Goal: Task Accomplishment & Management: Use online tool/utility

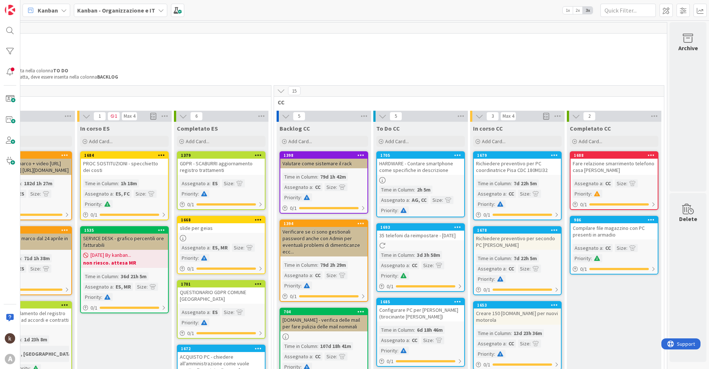
scroll to position [0, 204]
click at [495, 143] on span "Add Card..." at bounding box center [494, 141] width 24 height 7
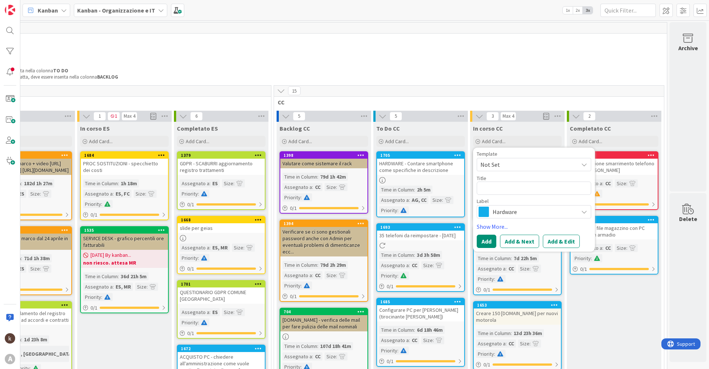
type textarea "x"
type textarea "S"
type textarea "x"
type textarea "Se"
type textarea "x"
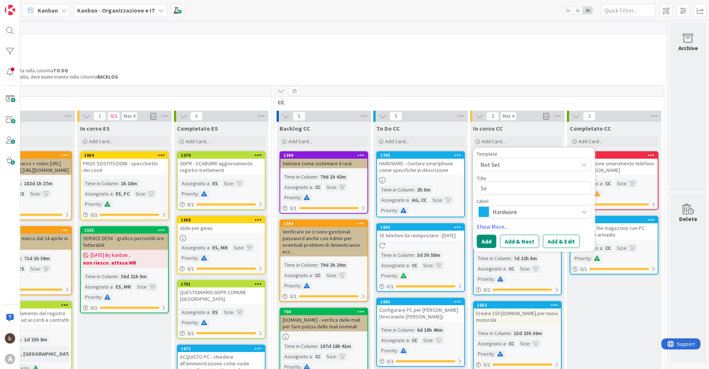
type textarea "Sen"
type textarea "x"
type textarea "Sent"
type textarea "x"
type textarea "Senti"
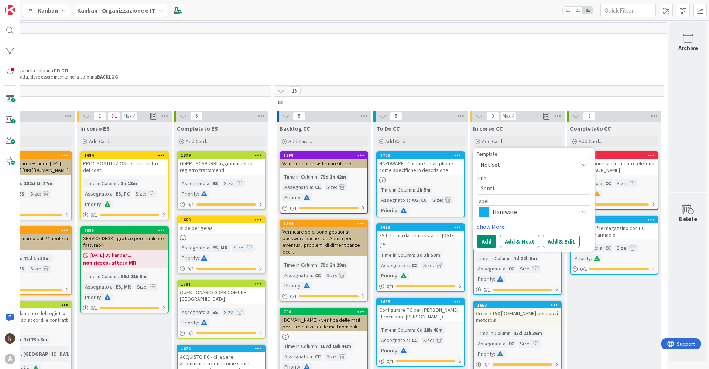
type textarea "x"
type textarea "Sentir"
type textarea "x"
type textarea "Sentire"
type textarea "x"
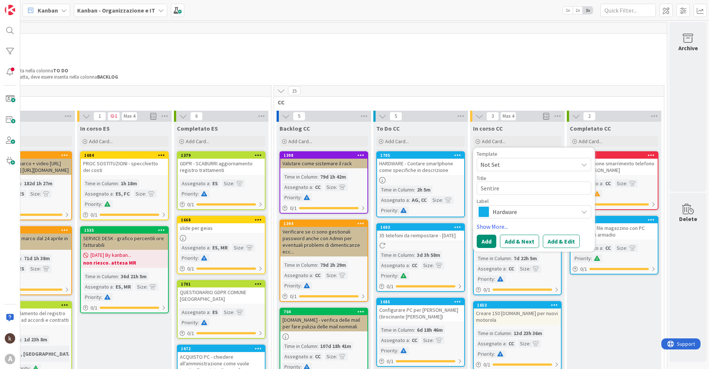
type textarea "Sentire"
type textarea "x"
type textarea "Sentire L"
type textarea "x"
type textarea "Sentire Lu"
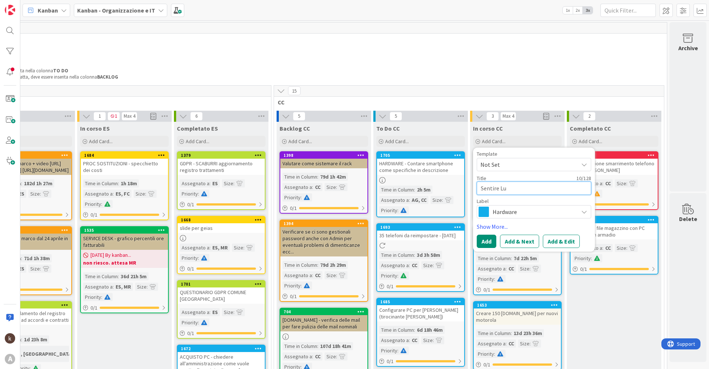
type textarea "x"
type textarea "Sentire Lui"
type textarea "x"
type textarea "Sentire Luig"
type textarea "x"
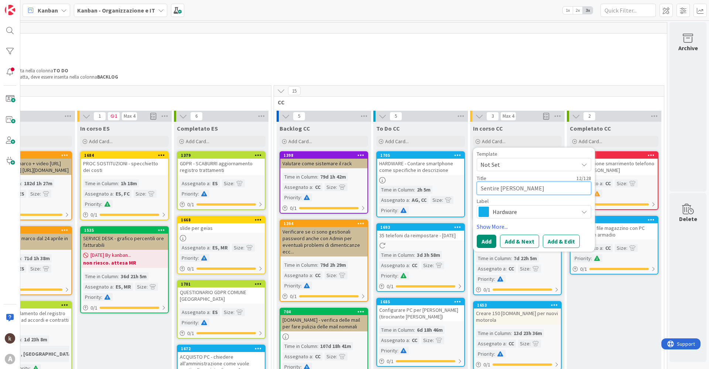
type textarea "Sentire [PERSON_NAME]"
type textarea "x"
type textarea "Sentire [PERSON_NAME]"
type textarea "x"
type textarea "Sentire [PERSON_NAME]"
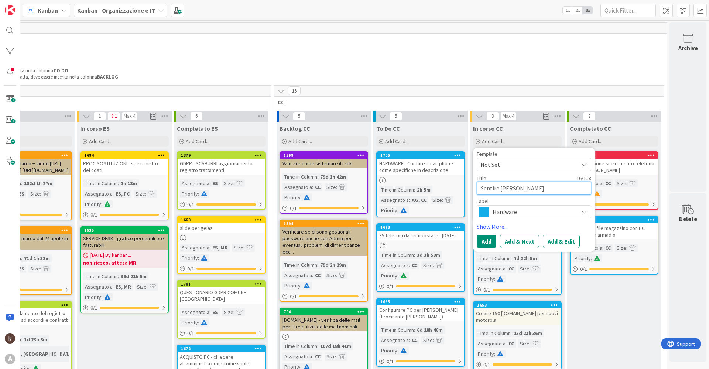
type textarea "x"
type textarea "Sentire [PERSON_NAME]"
type textarea "x"
type textarea "Sentire [PERSON_NAME]"
type textarea "x"
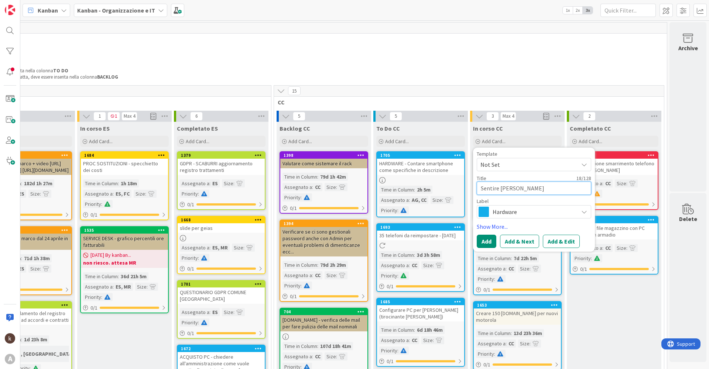
type textarea "Sentire [PERSON_NAME]"
type textarea "x"
type textarea "Sentire [PERSON_NAME]"
type textarea "x"
type textarea "Sentire [PERSON_NAME]"
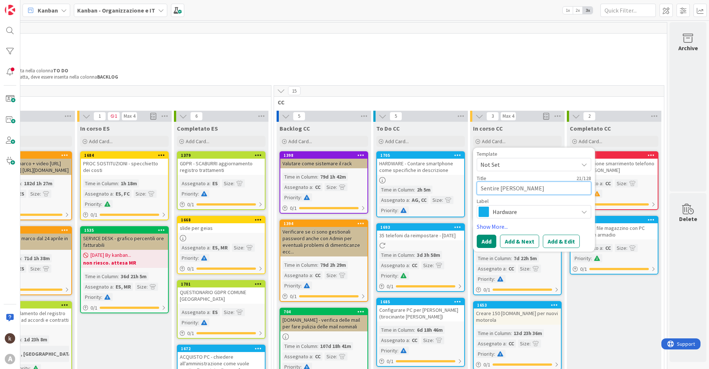
type textarea "x"
type textarea "Sentire [PERSON_NAME]"
type textarea "x"
type textarea "Sentire [PERSON_NAME]"
type textarea "x"
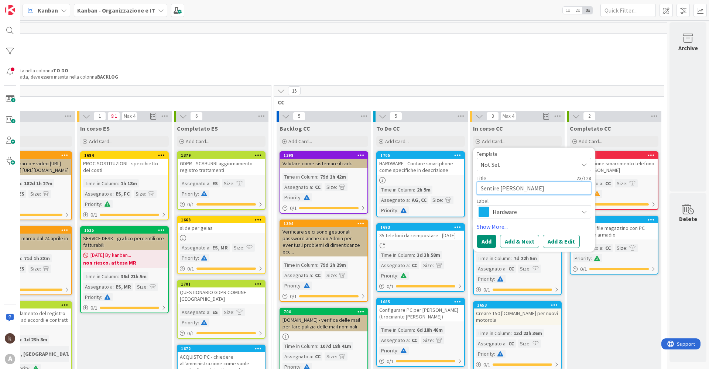
type textarea "Sentire [PERSON_NAME] p"
type textarea "x"
type textarea "Sentire [PERSON_NAME] pe"
type textarea "x"
type textarea "Sentire [PERSON_NAME] per"
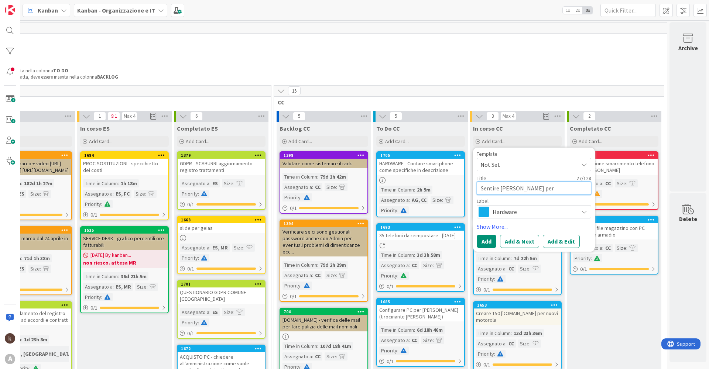
type textarea "x"
type textarea "Sentire [PERSON_NAME] per"
type textarea "x"
type textarea "Sentire [PERSON_NAME] per c"
type textarea "x"
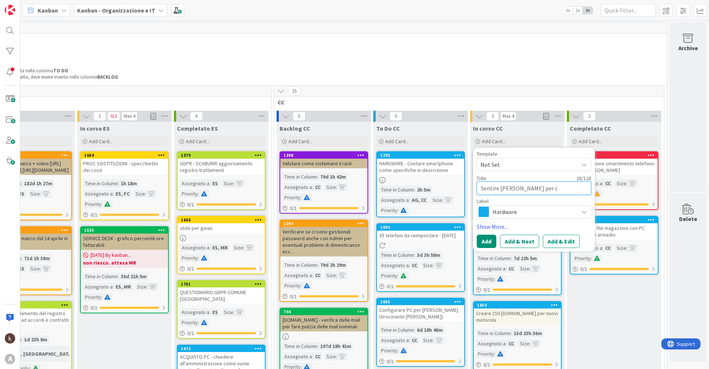
type textarea "Sentire [PERSON_NAME] per ca"
type textarea "x"
type textarea "Sentire [PERSON_NAME] per cap"
type textarea "x"
type textarea "Sentire [PERSON_NAME] per capi"
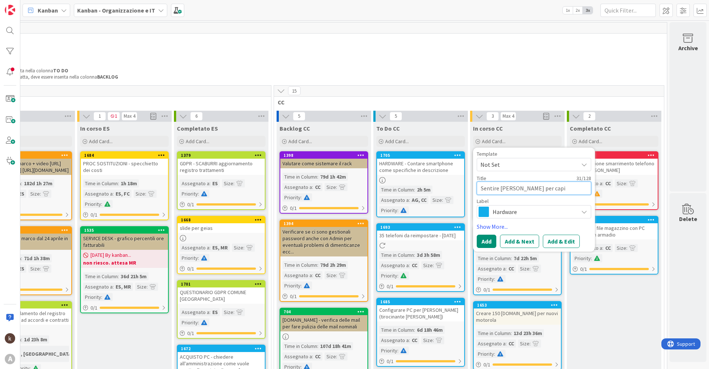
type textarea "x"
type textarea "Sentire [PERSON_NAME] per capir"
type textarea "x"
type textarea "Sentire [PERSON_NAME] per capire"
type textarea "x"
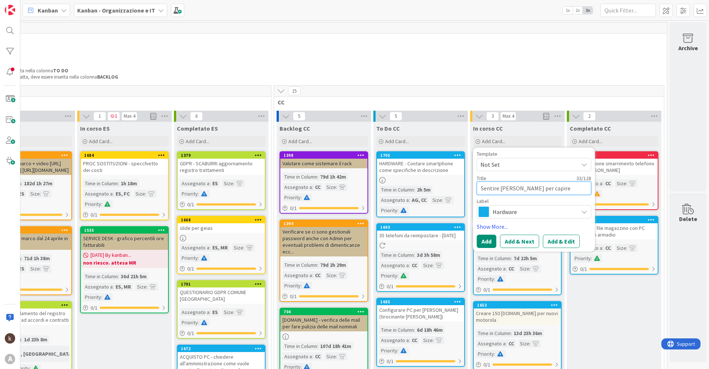
type textarea "Sentire [PERSON_NAME] per capire"
type textarea "x"
type textarea "Sentire [PERSON_NAME] per capire s"
type textarea "x"
type textarea "Sentire [PERSON_NAME] per capire st"
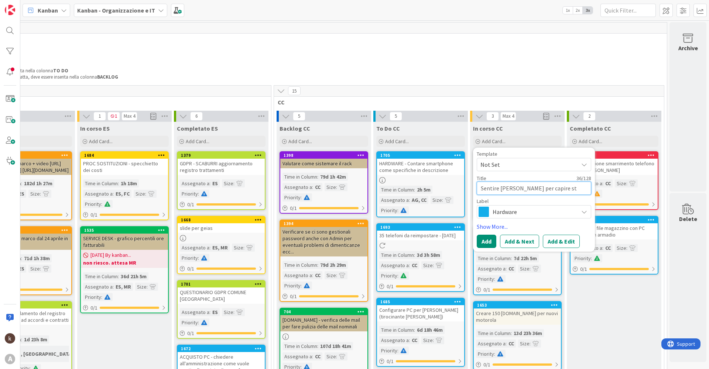
type textarea "x"
type textarea "Sentire [PERSON_NAME] per capire sta"
type textarea "x"
type textarea "Sentire [PERSON_NAME] per capire star"
type textarea "x"
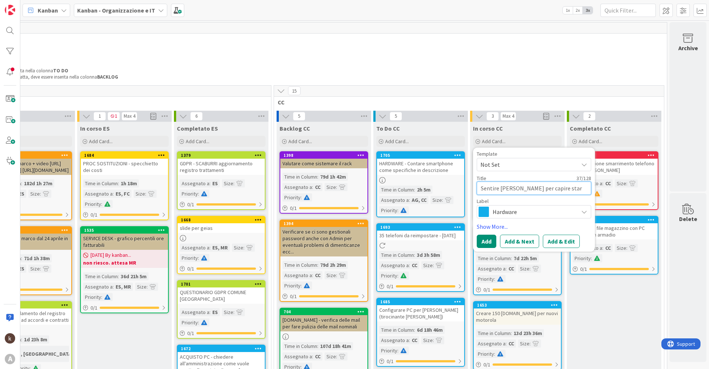
type textarea "Sentire [PERSON_NAME] per capire start"
type textarea "x"
type textarea "Sentire [PERSON_NAME] per capire startu"
type textarea "x"
type textarea "Sentire [PERSON_NAME] per capire startup"
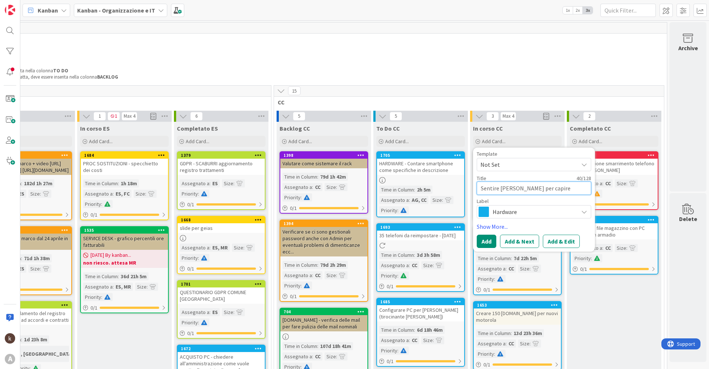
type textarea "x"
type textarea "Sentire [PERSON_NAME] per capire startup"
type textarea "x"
type textarea "Sentire [PERSON_NAME] per capire startup z"
type textarea "x"
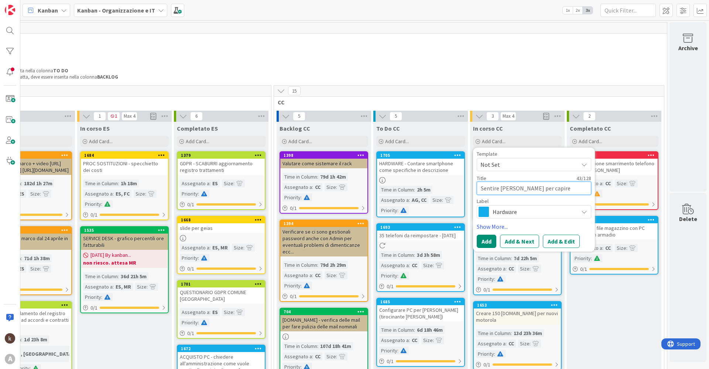
type textarea "Sentire [PERSON_NAME] per capire startup ze"
type textarea "x"
type textarea "Sentire [PERSON_NAME] per capire startup zem"
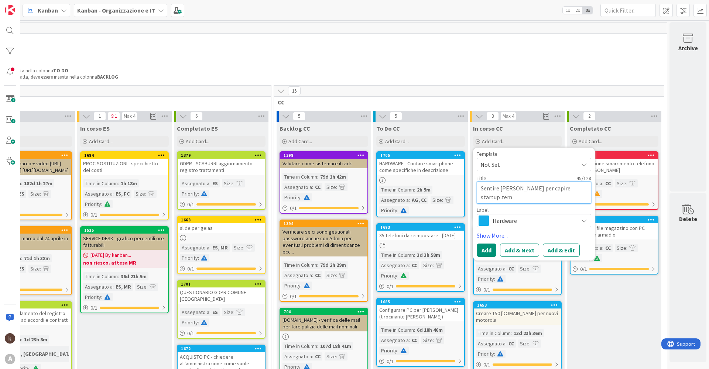
type textarea "x"
type textarea "Sentire [PERSON_NAME] per capire startup zeme"
type textarea "x"
type textarea "Sentire [PERSON_NAME] per capire startup zeme,"
type textarea "x"
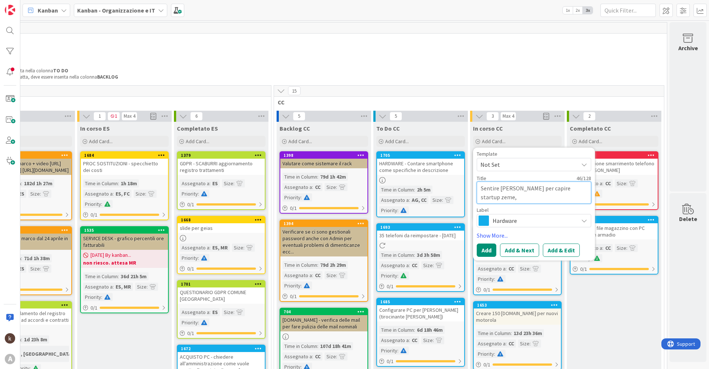
type textarea "Sentire [PERSON_NAME] per capire startup zeme,"
type textarea "x"
type textarea "Sentire [PERSON_NAME] per capire startup zeme, d"
type textarea "x"
type textarea "Sentire [PERSON_NAME] per capire startup zeme, do"
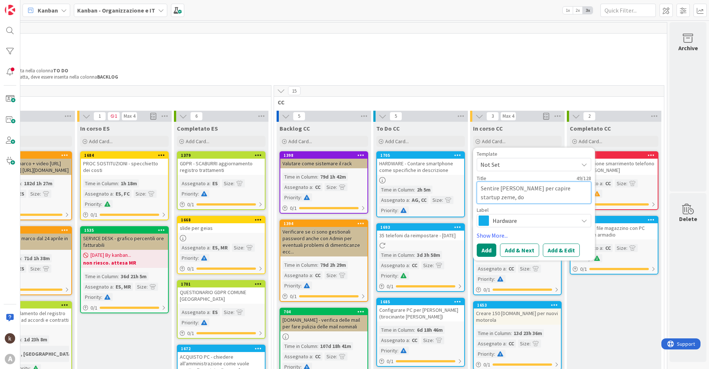
type textarea "x"
type textarea "Sentire [PERSON_NAME] per capire startup zeme, dov"
type textarea "x"
type textarea "Sentire [PERSON_NAME] per capire startup zeme, dove"
type textarea "x"
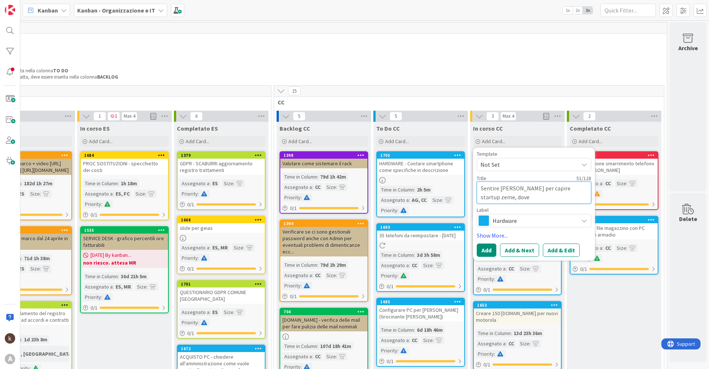
type textarea "Sentire [PERSON_NAME] per capire startup zeme, dove m"
type textarea "x"
type textarea "Sentire [PERSON_NAME] per capire startup zeme, dove ma"
type textarea "x"
type textarea "Sentire [PERSON_NAME] per capire startup zeme, dove mand"
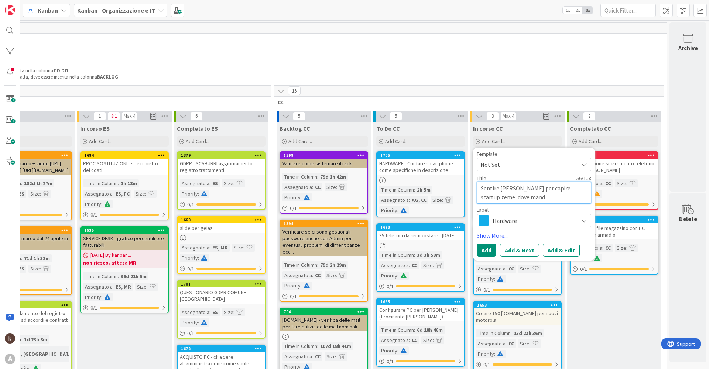
type textarea "x"
type textarea "Sentire [PERSON_NAME] per capire startup zeme, dove manda"
type textarea "x"
type textarea "Sentire [PERSON_NAME] per capire startup zeme, dove mandar"
type textarea "x"
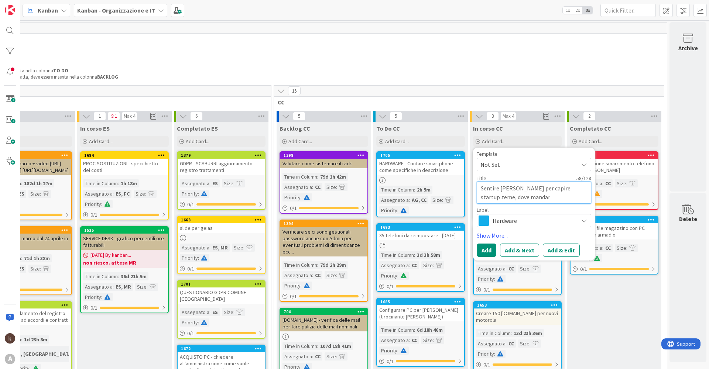
type textarea "Sentire [PERSON_NAME] per capire startup zeme, dove mandare"
type textarea "x"
type textarea "Sentire [PERSON_NAME] per capire startup zeme, dove mandare"
type textarea "x"
type textarea "Sentire [PERSON_NAME] per capire startup zeme, dove mandare e"
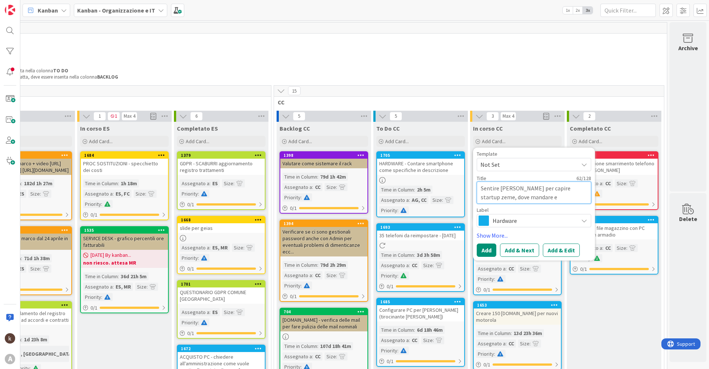
type textarea "x"
type textarea "Sentire [PERSON_NAME] per capire startup zeme, dove mandare e"
type textarea "x"
type textarea "Sentire [PERSON_NAME] per capire startup zeme, dove mandare e c"
type textarea "x"
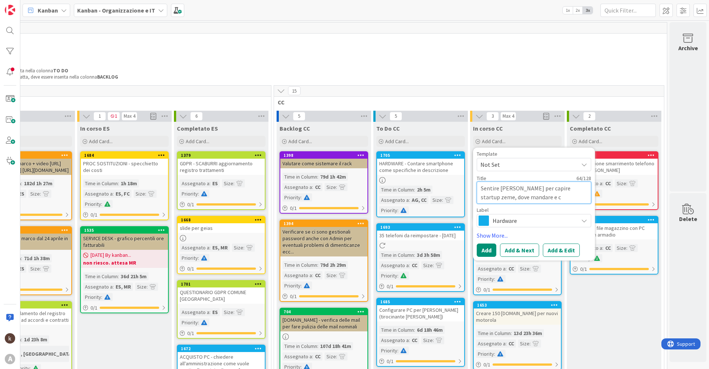
type textarea "Sentire [PERSON_NAME] per capire startup zeme, dove mandare e ch"
type textarea "x"
type textarea "Sentire [PERSON_NAME] per capire startup zeme, dove mandare e chi"
type textarea "x"
type textarea "Sentire [PERSON_NAME] per capire startup zeme, dove mandare e chi"
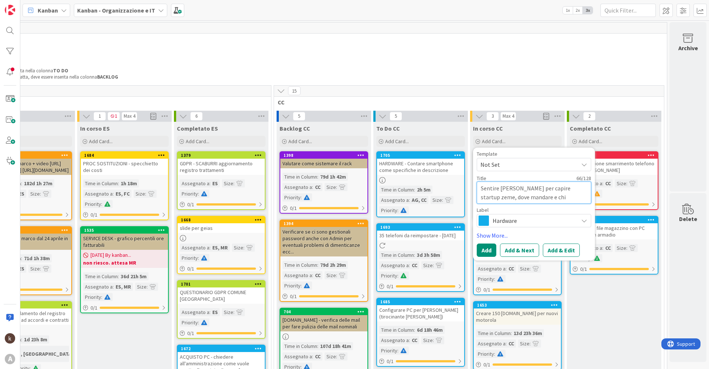
type textarea "x"
type textarea "Sentire [PERSON_NAME] per capire startup zeme, dove mandare e chi c"
type textarea "x"
type textarea "Sentire [PERSON_NAME] per capire startup zeme, dove mandare e chi co"
type textarea "x"
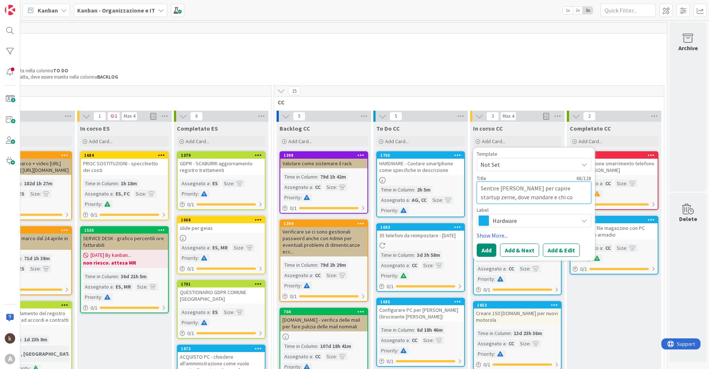
type textarea "Sentire [PERSON_NAME] per capire startup zeme, dove mandare e chi coo"
type textarea "x"
type textarea "Sentire [PERSON_NAME] per capire startup zeme, dove mandare e chi coor"
type textarea "x"
type textarea "Sentire [PERSON_NAME] per capire startup zeme, dove mandare e chi coord"
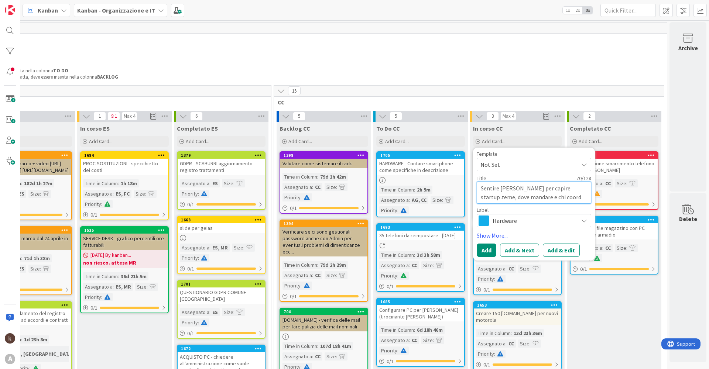
type textarea "x"
type textarea "Sentire [PERSON_NAME] per capire startup zeme, dove mandare e chi coordi"
type textarea "x"
type textarea "Sentire [PERSON_NAME] per capire startup zeme, dove mandare e chi coordin"
type textarea "x"
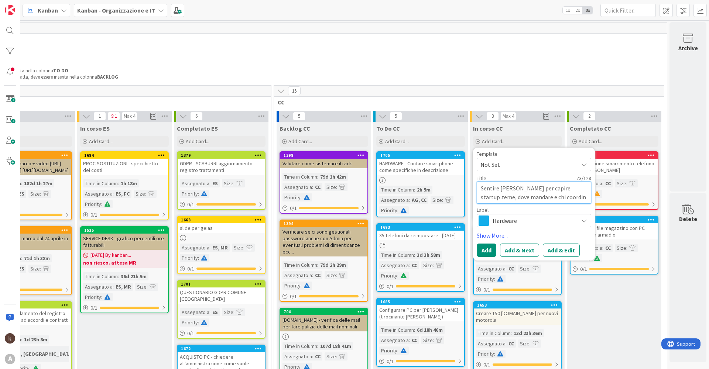
type textarea "Sentire [PERSON_NAME] per capire startup zeme, dove mandare e chi coordina"
type textarea "x"
type textarea "Sentire [PERSON_NAME] per capire startup zeme, dove mandare e chi coordinat"
type textarea "x"
type textarea "Sentire [PERSON_NAME] per capire startup zeme, dove mandare e chi coordinato"
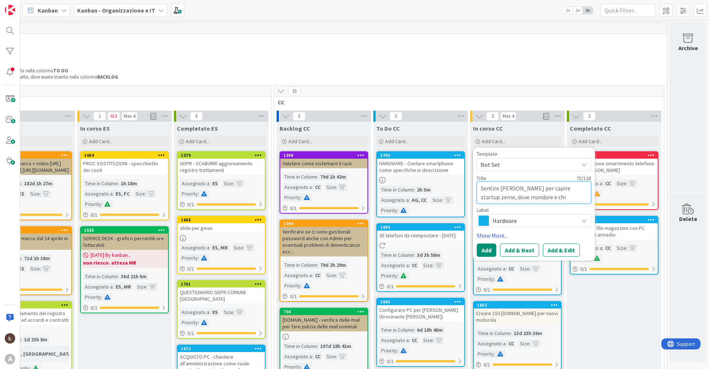
type textarea "x"
type textarea "Sentire [PERSON_NAME] per capire startup zeme, dove mandare e chi coordinator"
type textarea "x"
type textarea "Sentire [PERSON_NAME] per capire startup zeme, dove mandare e chi coordinatore"
type textarea "x"
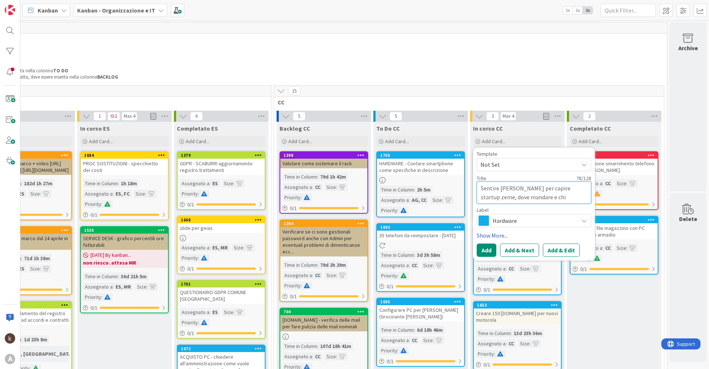
type textarea "Sentire [PERSON_NAME] per capire startup zeme, dove mandare e chi coordinatore"
type textarea "x"
type textarea "Sentire [PERSON_NAME] per capire startup zeme, dove mandare e chi coordinatore p"
type textarea "x"
type textarea "Sentire [PERSON_NAME] per capire startup zeme, dove mandare e chi coordinatore …"
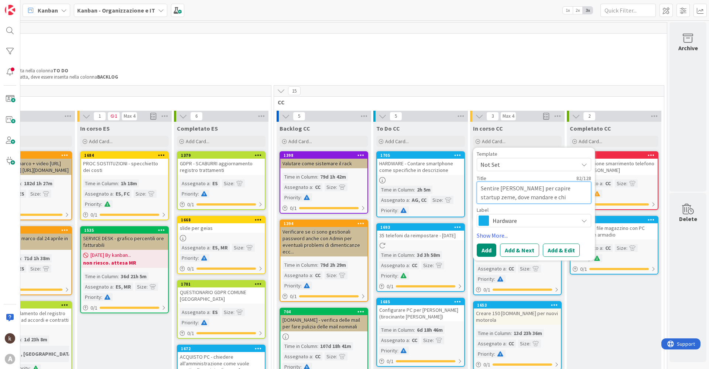
type textarea "x"
type textarea "Sentire [PERSON_NAME] per capire startup zeme, dove mandare e chi coordinatore …"
type textarea "x"
type textarea "Sentire [PERSON_NAME] per capire startup zeme, dove mandare e chi coordinatore …"
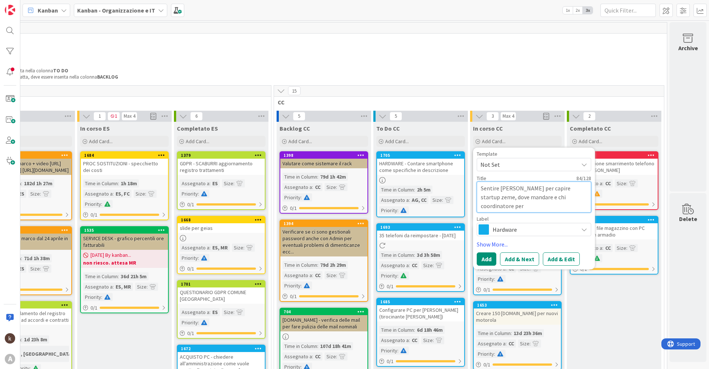
type textarea "x"
type textarea "Sentire [PERSON_NAME] per capire startup zeme, dove mandare e chi coordinatore …"
type textarea "x"
type textarea "Sentire [PERSON_NAME] per capire startup zeme, dove mandare e chi coordinatore …"
type textarea "x"
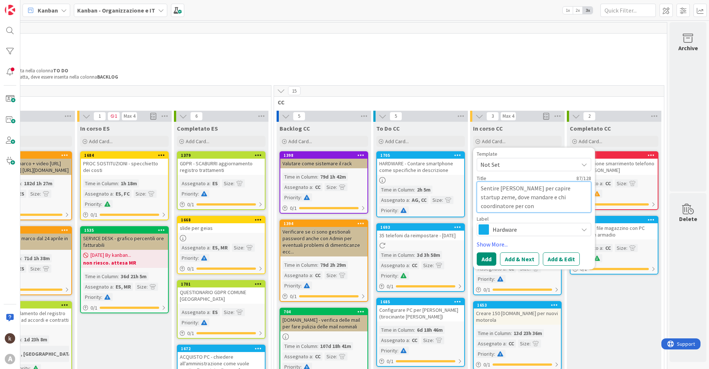
type textarea "Sentire [PERSON_NAME] per capire startup zeme, dove mandare e chi coordinatore …"
type textarea "x"
type textarea "Sentire [PERSON_NAME] per capire startup zeme, dove mandare e chi coordinatore …"
type textarea "x"
type textarea "Sentire [PERSON_NAME] per capire startup zeme, dove mandare e chi coordinatore …"
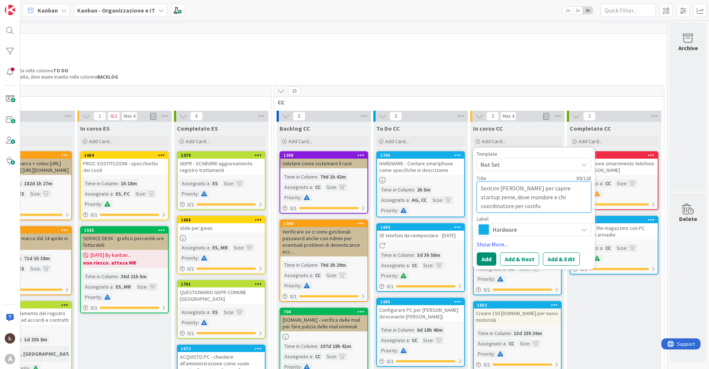
type textarea "x"
type textarea "Sentire [PERSON_NAME] per capire startup zeme, dove mandare e chi coordinatore …"
type textarea "x"
type textarea "Sentire [PERSON_NAME] per capire startup zeme, dove mandare e chi coordinatore …"
type textarea "x"
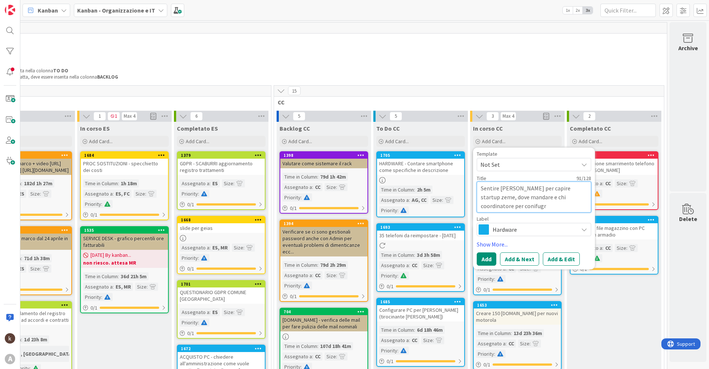
type textarea "Sentire [PERSON_NAME] per capire startup zeme, dove mandare e chi coordinatore …"
type textarea "x"
type textarea "Sentire [PERSON_NAME] per capire startup zeme, dove mandare e chi coordinatore …"
type textarea "x"
type textarea "Sentire [PERSON_NAME] per capire startup zeme, dove mandare e chi coordinatore …"
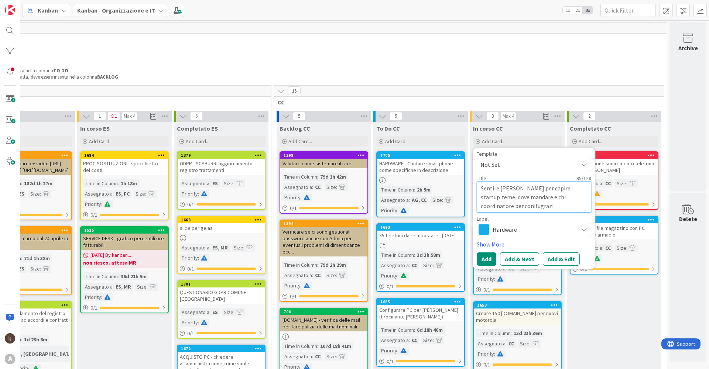
type textarea "x"
type textarea "Sentire [PERSON_NAME] per capire startup zeme, dove mandare e chi coordinatore …"
type textarea "x"
type textarea "Sentire [PERSON_NAME] per capire startup zeme, dove mandare e chi coordinatore …"
type textarea "x"
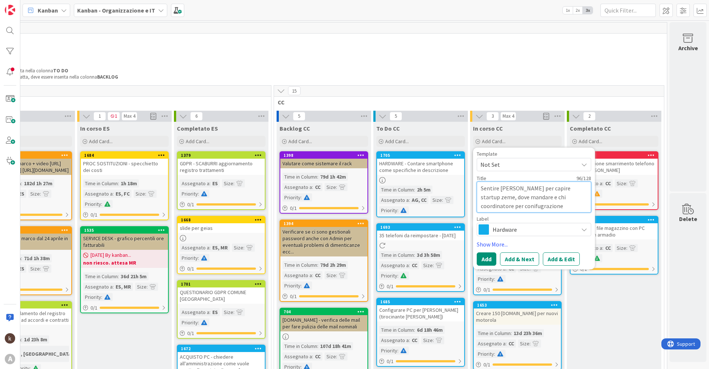
type textarea "Sentire [PERSON_NAME] per capire startup zeme, dove mandare e chi coordinatore …"
type textarea "x"
type textarea "Sentire [PERSON_NAME] per capire startup zeme, dove mandare e chi coordinatore …"
type textarea "x"
type textarea "Sentire [PERSON_NAME] per capire startup zeme, dove mandare e chi coordinatore …"
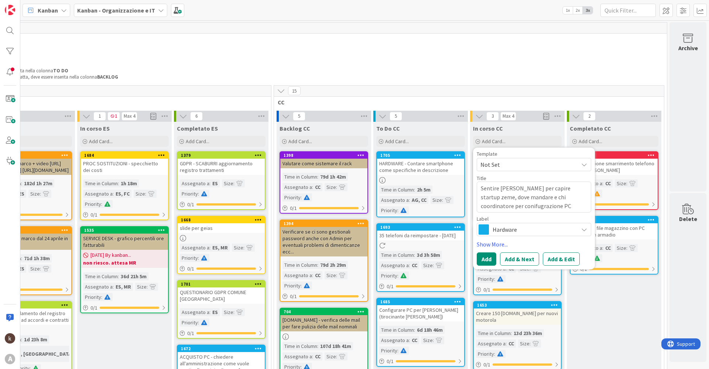
click at [493, 226] on span "Hardware" at bounding box center [534, 230] width 82 height 10
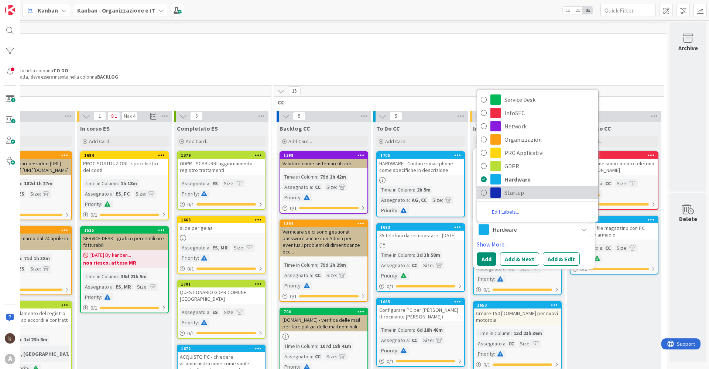
click at [505, 194] on span "Startup" at bounding box center [550, 192] width 90 height 11
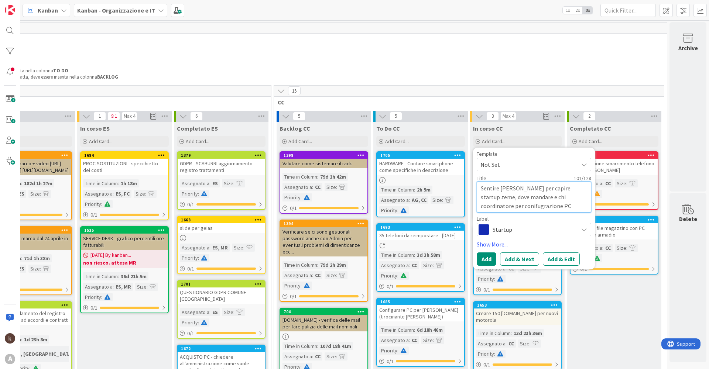
click at [539, 207] on textarea "Sentire [PERSON_NAME] per capire startup zeme, dove mandare e chi coordinatore …" at bounding box center [534, 197] width 115 height 31
type textarea "x"
type textarea "Sentire [PERSON_NAME] per capire startup zeme, dove mandare e chi coordinatore …"
type textarea "x"
type textarea "Sentire [PERSON_NAME] per capire startup zeme, dove mandare e chi coordinatore …"
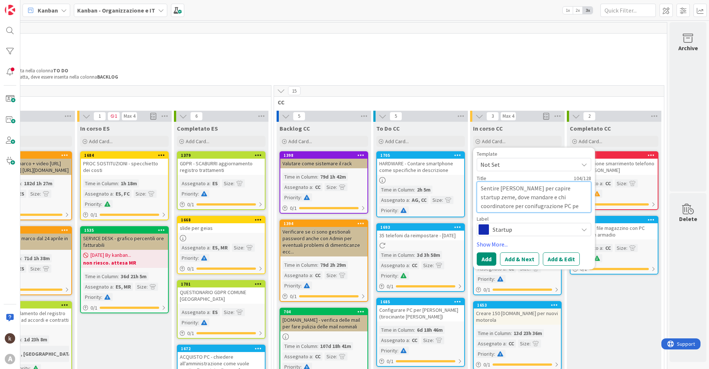
type textarea "x"
type textarea "Sentire [PERSON_NAME] per capire startup zeme, dove mandare e chi coordinatore …"
type textarea "x"
type textarea "Sentire [PERSON_NAME] per capire startup zeme, dove mandare e chi coordinatore …"
click at [531, 227] on span "Startup" at bounding box center [534, 230] width 82 height 10
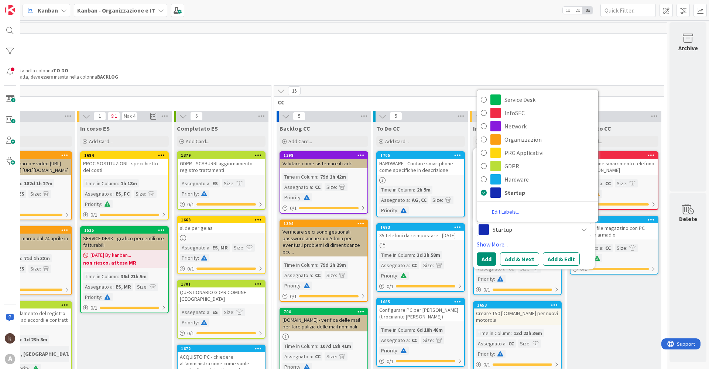
click at [531, 227] on span "Startup" at bounding box center [534, 230] width 82 height 10
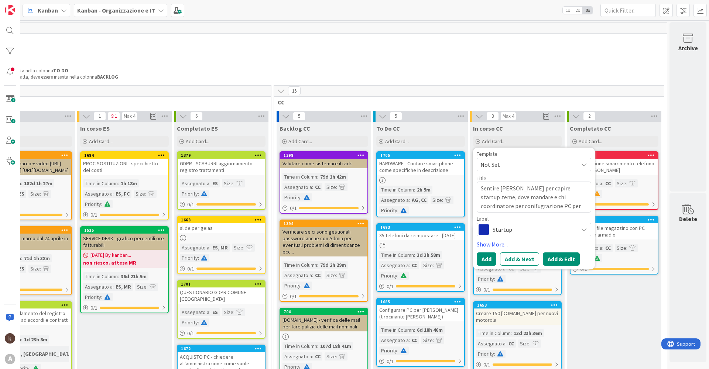
click at [558, 259] on button "Add & Edit" at bounding box center [561, 259] width 37 height 13
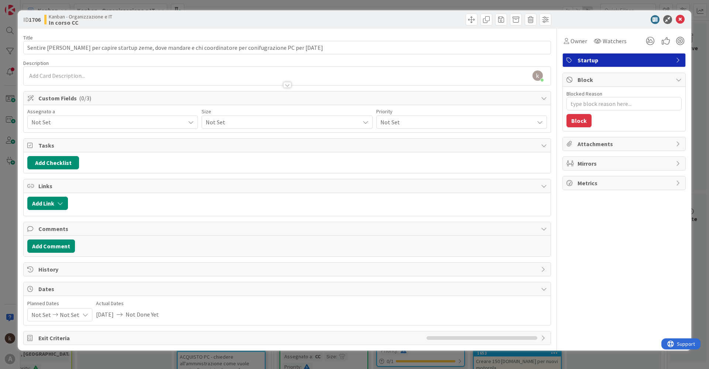
click at [66, 124] on span "Not Set" at bounding box center [108, 122] width 154 height 9
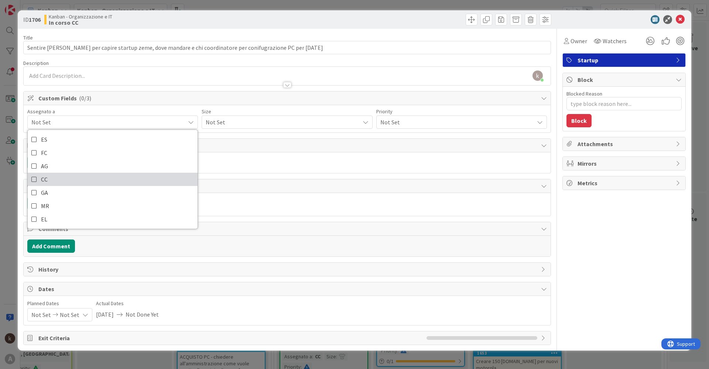
click at [48, 178] on link "CC" at bounding box center [113, 179] width 170 height 13
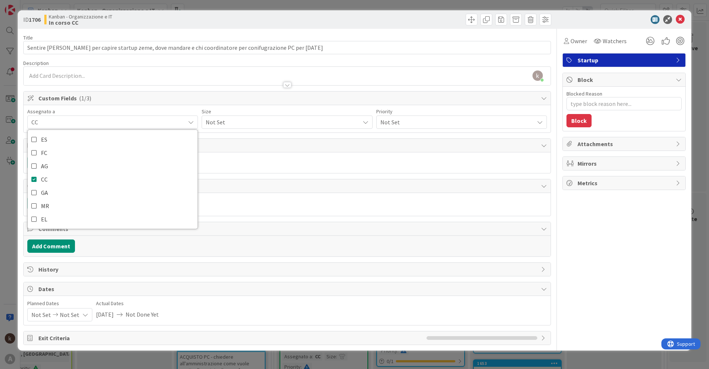
click at [244, 123] on span "Not Set" at bounding box center [281, 122] width 150 height 10
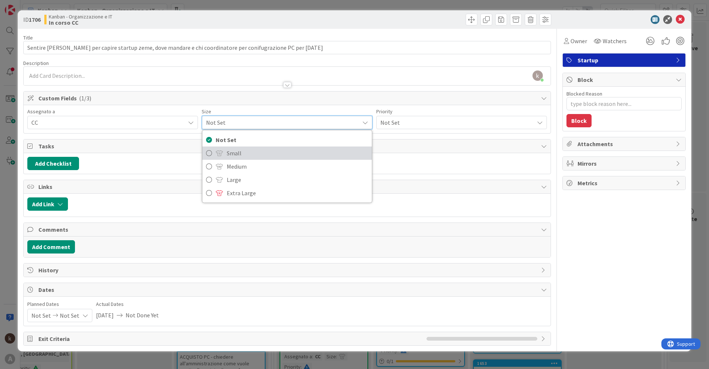
click at [234, 155] on span "Small" at bounding box center [297, 153] width 141 height 11
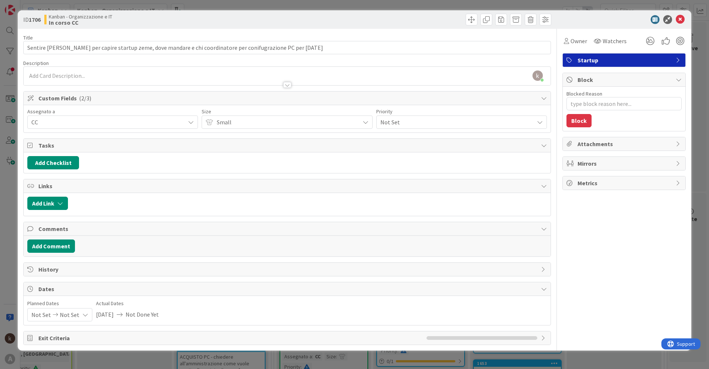
click at [390, 124] on span "Not Set" at bounding box center [455, 122] width 150 height 10
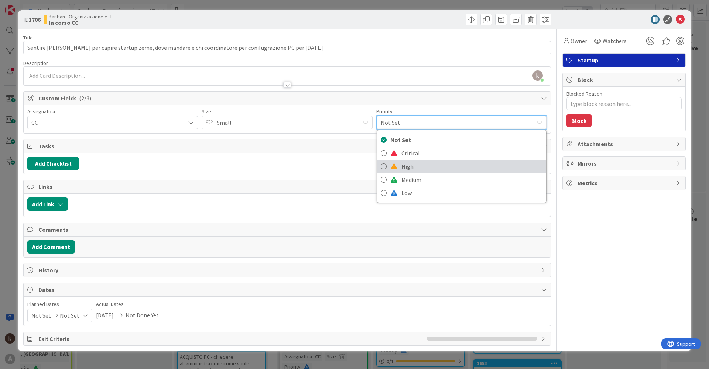
click at [391, 169] on span at bounding box center [393, 167] width 7 height 6
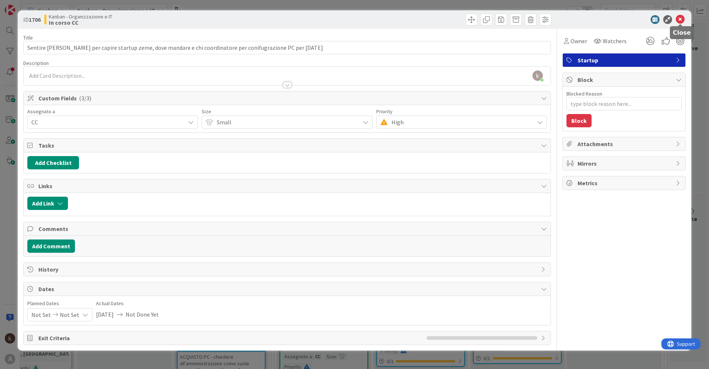
click at [567, 17] on icon at bounding box center [680, 19] width 9 height 9
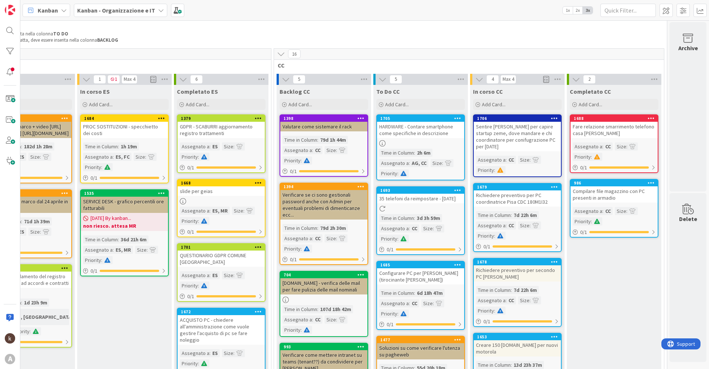
click at [499, 127] on div "Sentire [PERSON_NAME] per capire startup zeme, dove mandare e chi coordinatore …" at bounding box center [517, 137] width 87 height 30
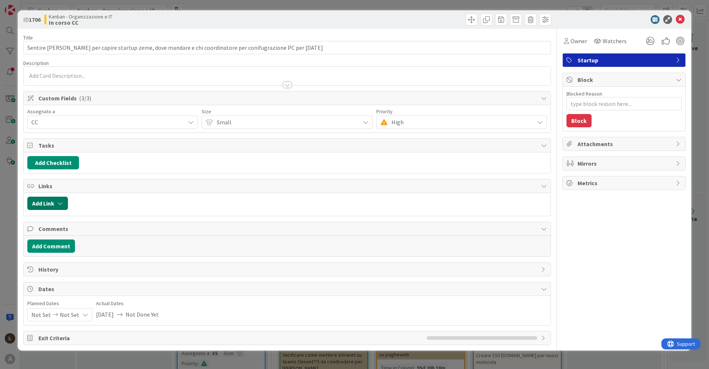
click at [46, 203] on button "Add Link" at bounding box center [47, 203] width 41 height 13
click at [79, 252] on span "Current Board" at bounding box center [76, 249] width 83 height 10
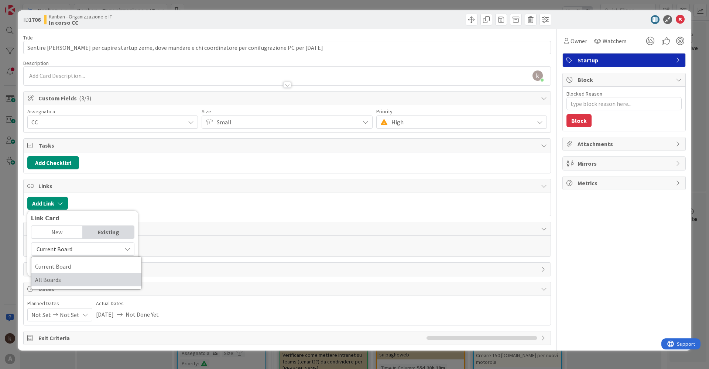
click at [60, 279] on span "All Boards" at bounding box center [86, 279] width 103 height 11
click at [76, 265] on input "text" at bounding box center [82, 266] width 103 height 13
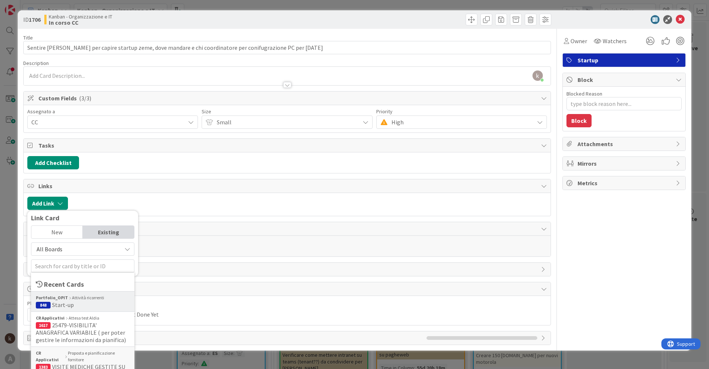
click at [69, 289] on div "Portfolio_OPIT Attività ricorrenti" at bounding box center [83, 298] width 94 height 7
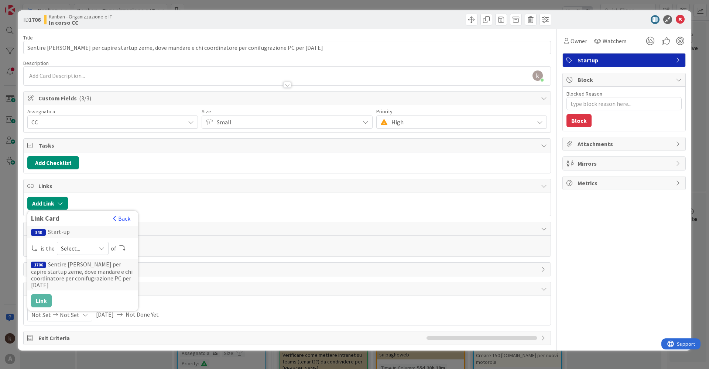
click at [96, 248] on div "Select..." at bounding box center [83, 248] width 52 height 13
click at [73, 268] on span at bounding box center [74, 266] width 6 height 6
click at [38, 289] on button "Link" at bounding box center [41, 300] width 21 height 13
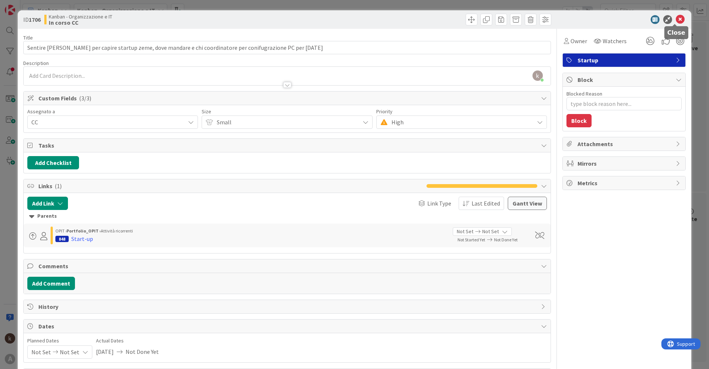
click at [567, 20] on icon at bounding box center [680, 19] width 9 height 9
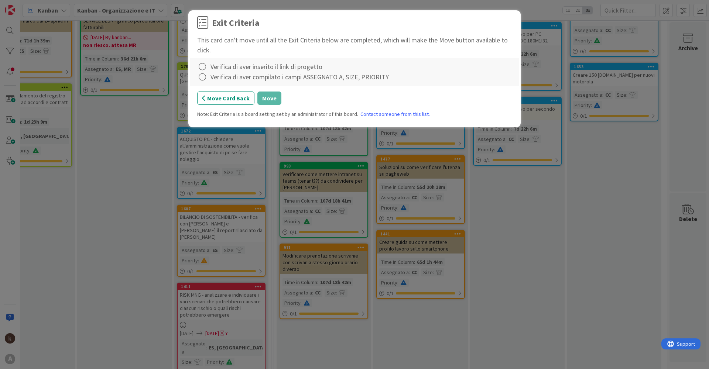
scroll to position [215, 204]
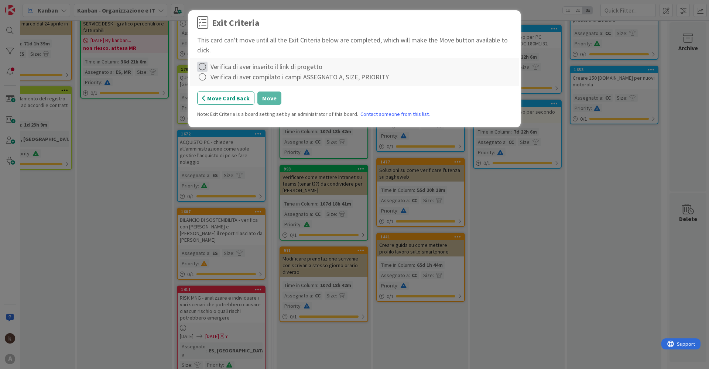
click at [207, 65] on icon at bounding box center [202, 67] width 10 height 10
click at [207, 80] on link "Complete" at bounding box center [243, 81] width 92 height 11
click at [205, 80] on icon at bounding box center [202, 77] width 10 height 10
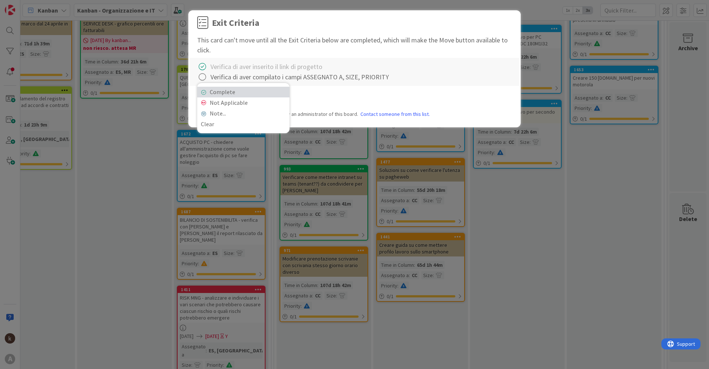
click at [219, 93] on link "Complete" at bounding box center [243, 92] width 92 height 11
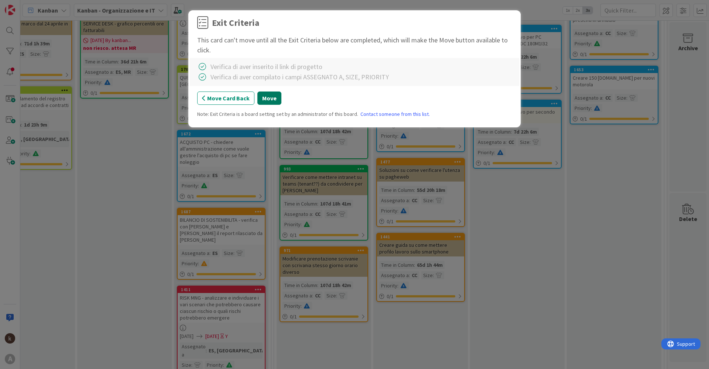
click at [273, 100] on button "Move" at bounding box center [269, 98] width 24 height 13
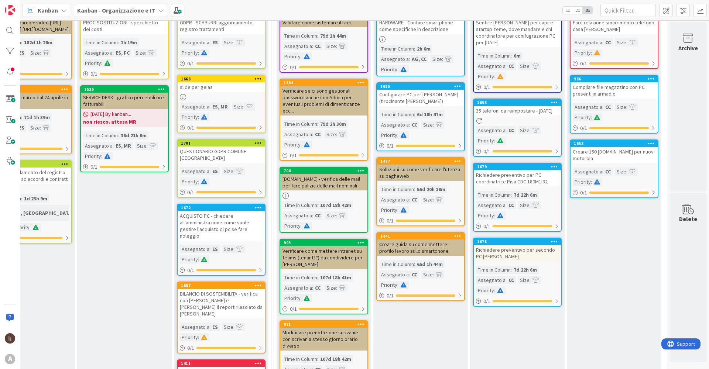
scroll to position [30, 204]
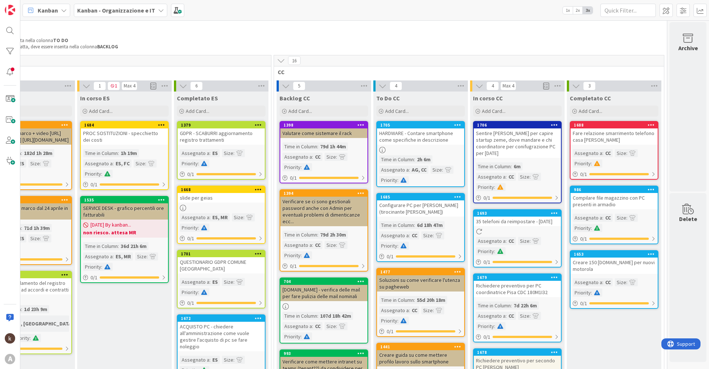
click at [78, 61] on div "25 2" at bounding box center [76, 60] width 390 height 11
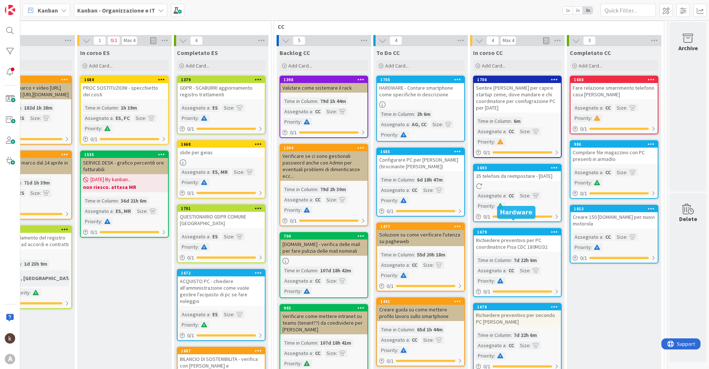
scroll to position [67, 204]
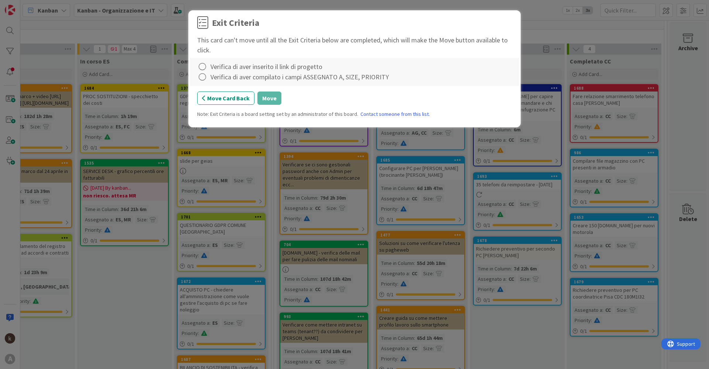
click at [219, 69] on div "Verifica di aver inserito il link di progetto" at bounding box center [267, 67] width 112 height 10
click at [205, 69] on icon at bounding box center [202, 67] width 10 height 10
click at [202, 79] on link "Complete" at bounding box center [243, 81] width 92 height 11
click at [202, 79] on icon at bounding box center [202, 77] width 10 height 10
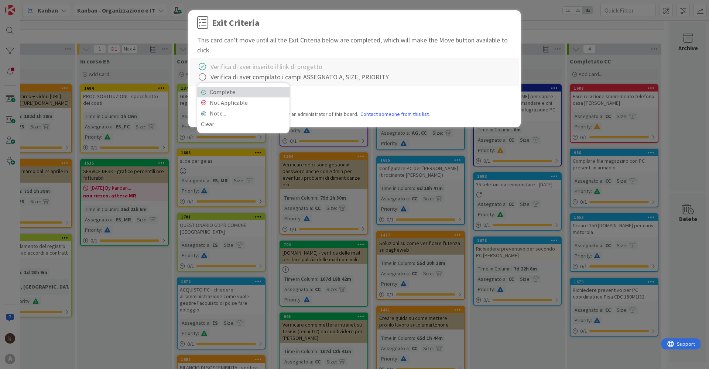
click at [212, 91] on link "Complete" at bounding box center [243, 92] width 92 height 11
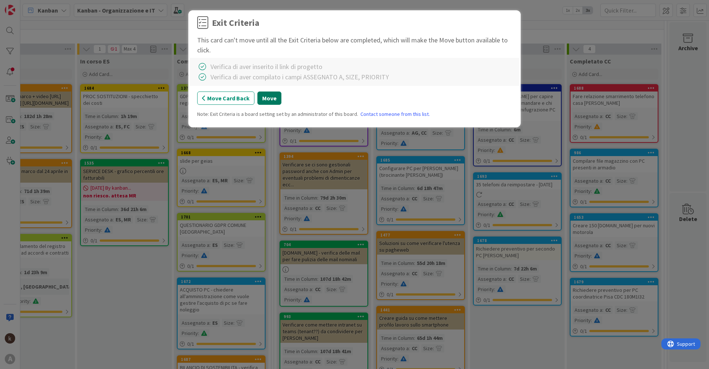
click at [263, 101] on button "Move" at bounding box center [269, 98] width 24 height 13
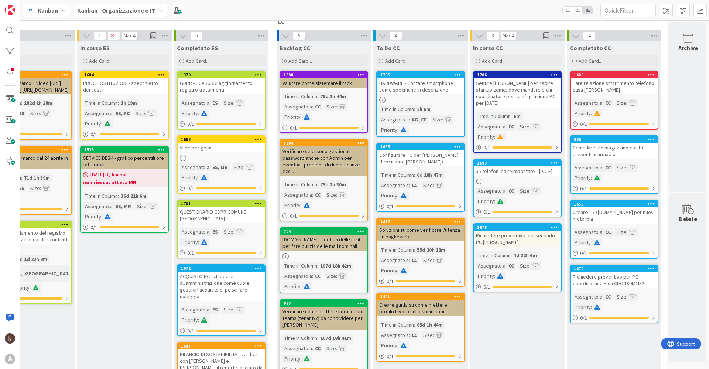
scroll to position [74, 204]
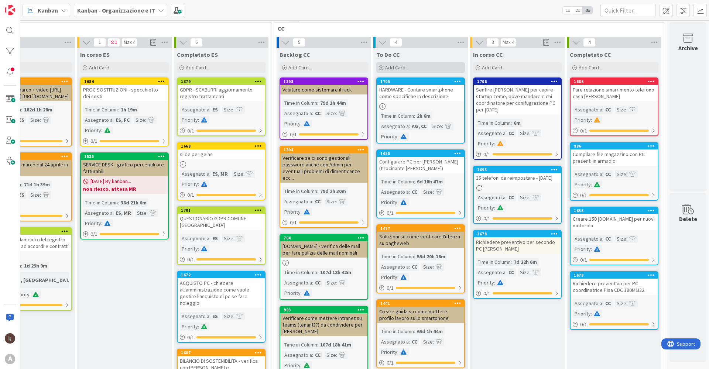
click at [399, 65] on span "Add Card..." at bounding box center [397, 67] width 24 height 7
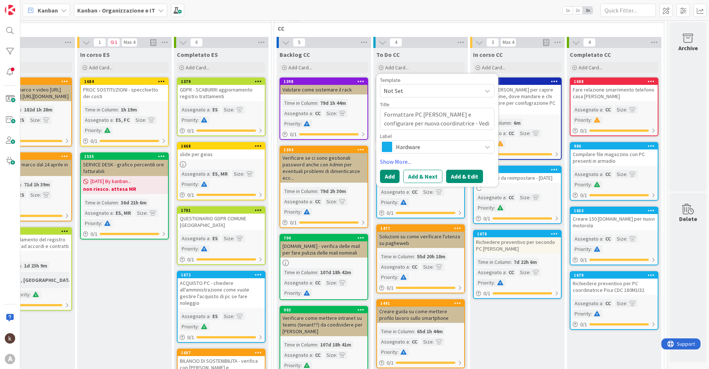
click at [458, 177] on button "Add & Edit" at bounding box center [464, 176] width 37 height 13
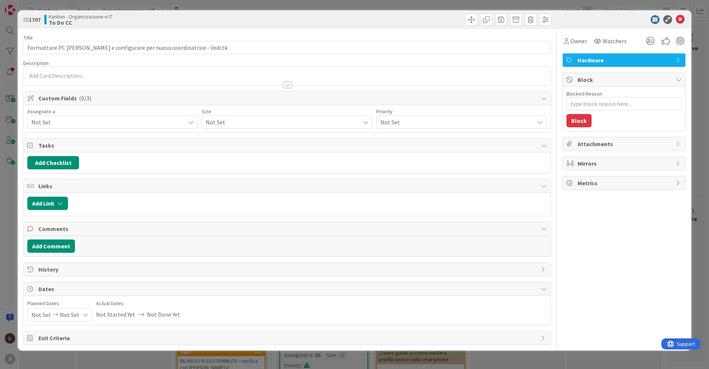
click at [73, 120] on span "Not Set" at bounding box center [108, 122] width 154 height 9
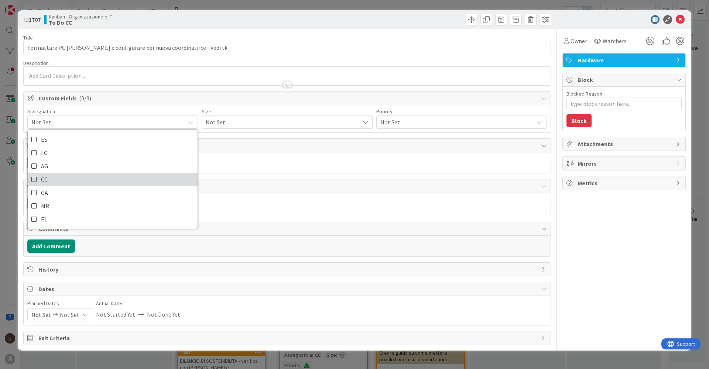
click at [58, 178] on link "CC" at bounding box center [113, 179] width 170 height 13
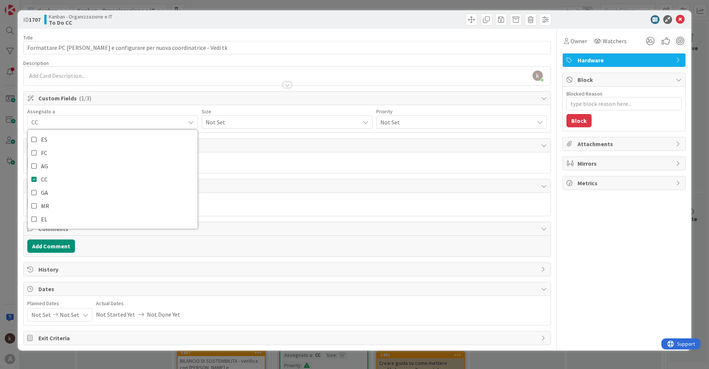
click at [223, 123] on span "Not Set" at bounding box center [281, 122] width 150 height 10
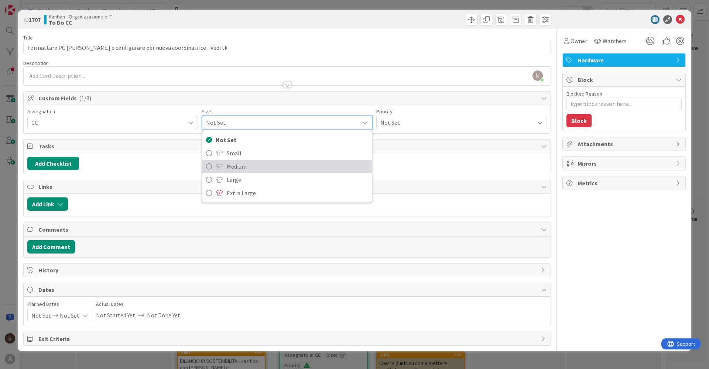
click at [229, 168] on span "Medium" at bounding box center [297, 166] width 141 height 11
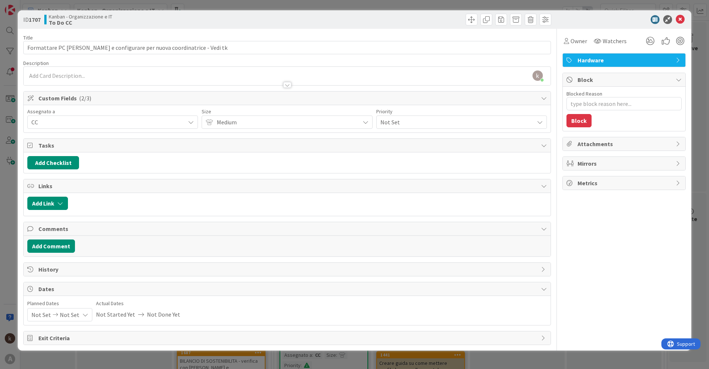
click at [385, 121] on span "Not Set" at bounding box center [455, 122] width 150 height 10
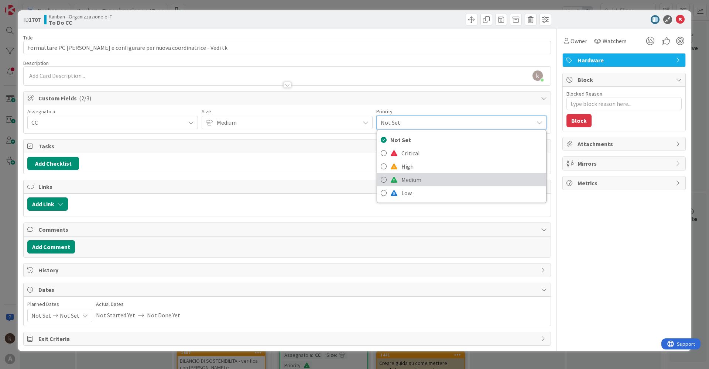
click at [408, 182] on span "Medium" at bounding box center [472, 179] width 141 height 11
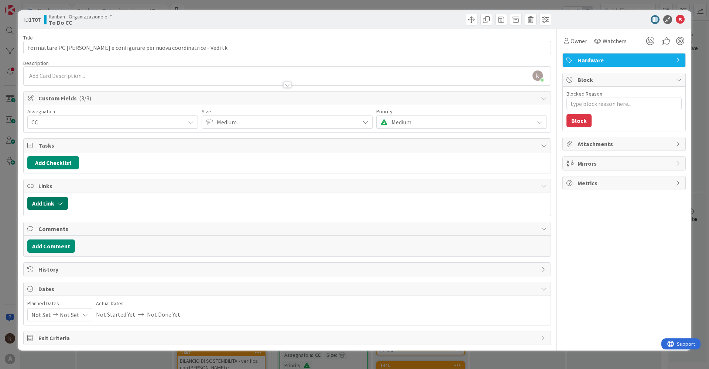
click at [56, 202] on button "Add Link" at bounding box center [47, 203] width 41 height 13
click at [91, 252] on span "Current Board" at bounding box center [76, 249] width 83 height 10
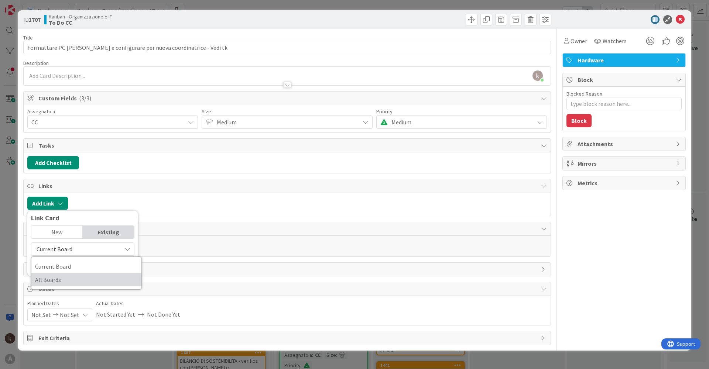
click at [67, 280] on span "All Boards" at bounding box center [86, 279] width 103 height 11
click at [68, 263] on input "text" at bounding box center [82, 266] width 103 height 13
click at [62, 255] on div "All Boards" at bounding box center [82, 249] width 103 height 13
click at [59, 267] on span "Current Board" at bounding box center [86, 266] width 103 height 11
click at [65, 249] on span "Current Board" at bounding box center [55, 249] width 36 height 7
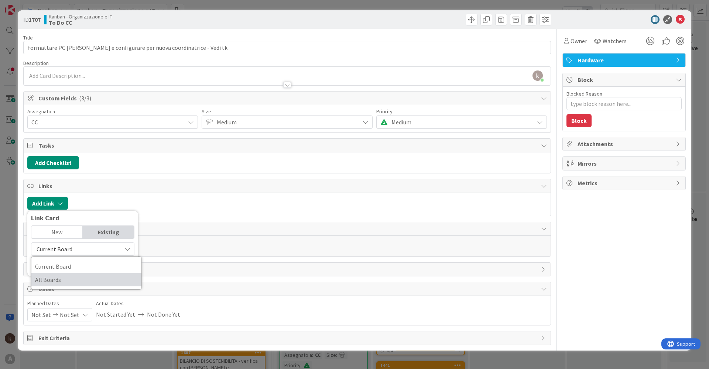
click at [59, 283] on span "All Boards" at bounding box center [86, 279] width 103 height 11
click at [62, 264] on input "attività" at bounding box center [82, 266] width 103 height 13
click at [58, 289] on b "Portfolio_OPIT" at bounding box center [52, 298] width 32 height 7
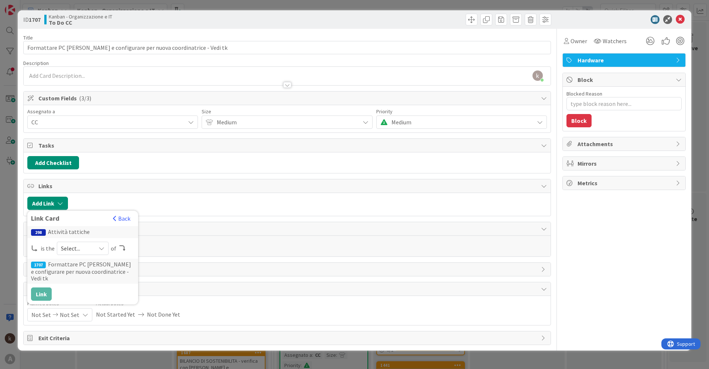
click at [82, 245] on span "Select..." at bounding box center [76, 248] width 31 height 10
click at [81, 267] on span "parent" at bounding box center [121, 265] width 83 height 11
click at [45, 289] on button "Link" at bounding box center [41, 294] width 21 height 13
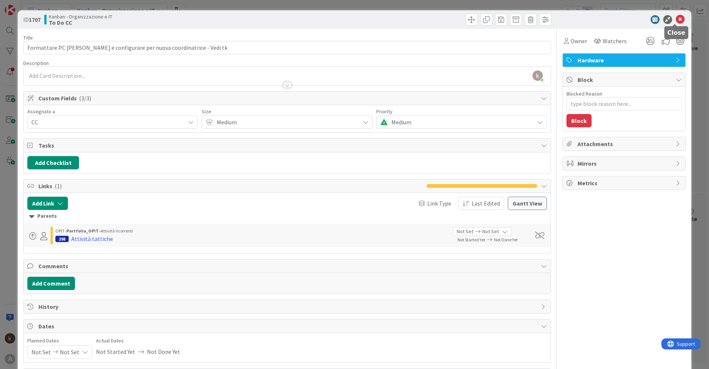
click at [567, 21] on div at bounding box center [620, 19] width 131 height 9
click at [567, 21] on icon at bounding box center [680, 19] width 9 height 9
